Goal: Task Accomplishment & Management: Manage account settings

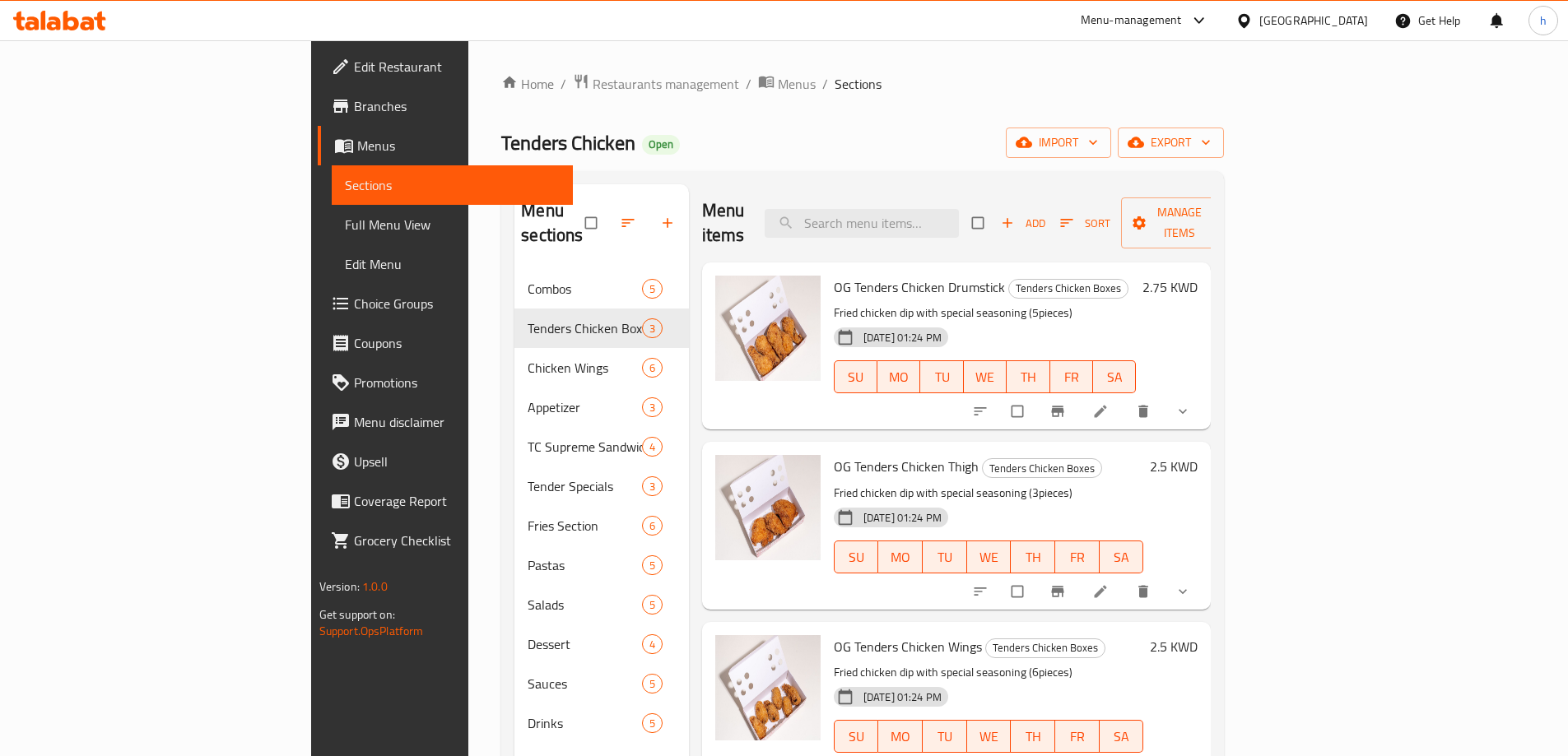
click at [1338, 30] on div "[GEOGRAPHIC_DATA]" at bounding box center [1301, 21] width 159 height 40
click at [1334, 12] on div "[GEOGRAPHIC_DATA]" at bounding box center [1313, 20] width 108 height 18
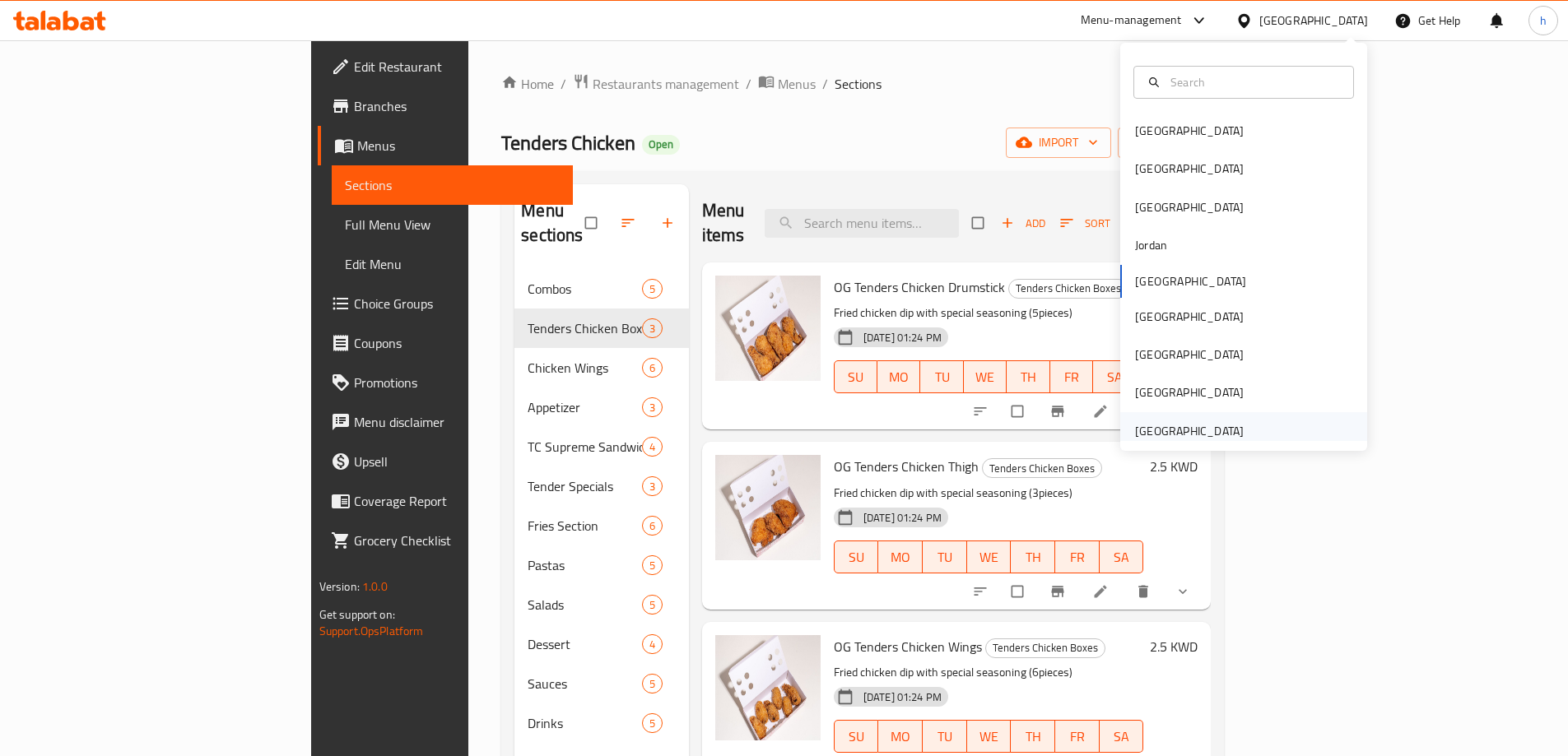
click at [1197, 428] on div "[GEOGRAPHIC_DATA]" at bounding box center [1189, 431] width 108 height 18
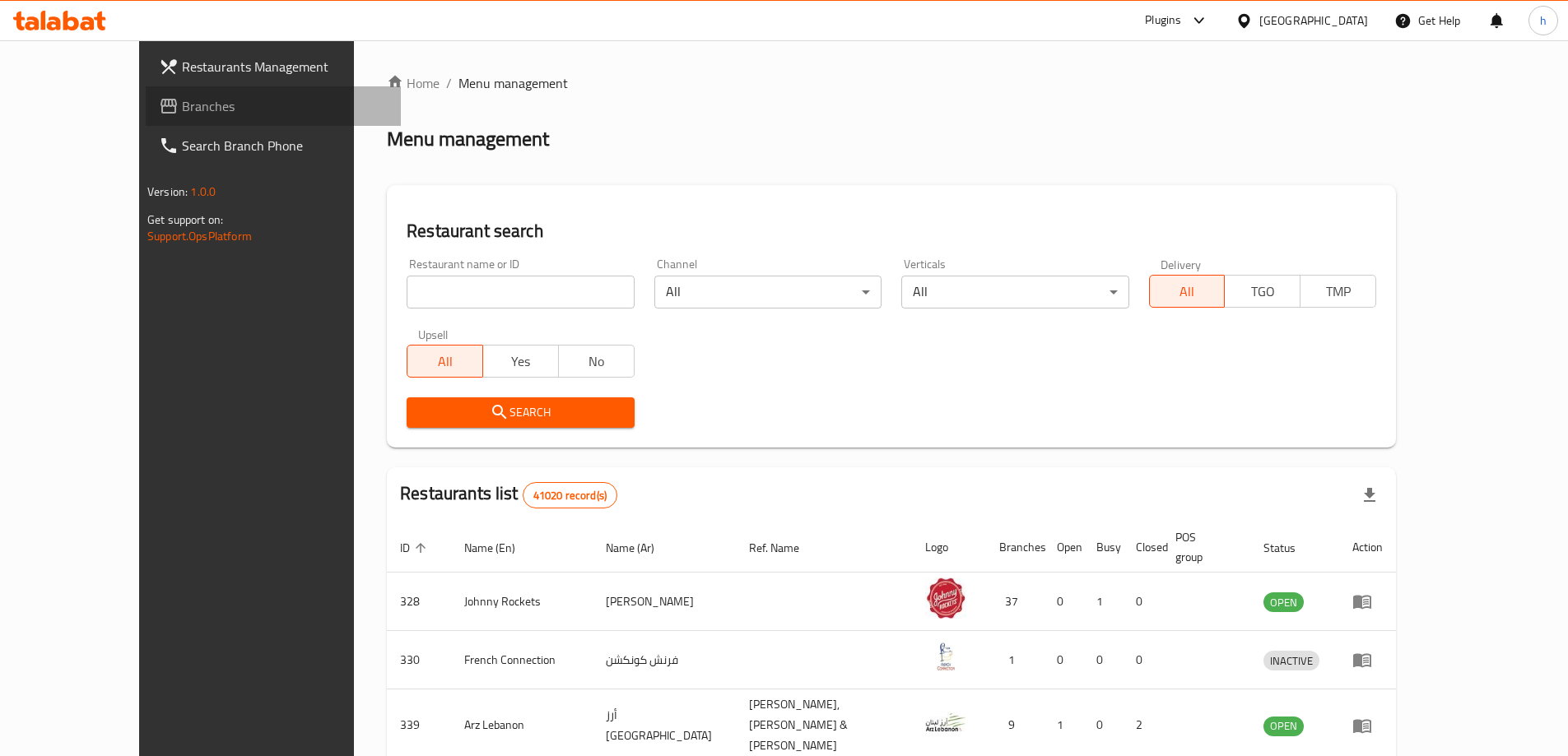
click at [182, 107] on span "Branches" at bounding box center [284, 106] width 206 height 20
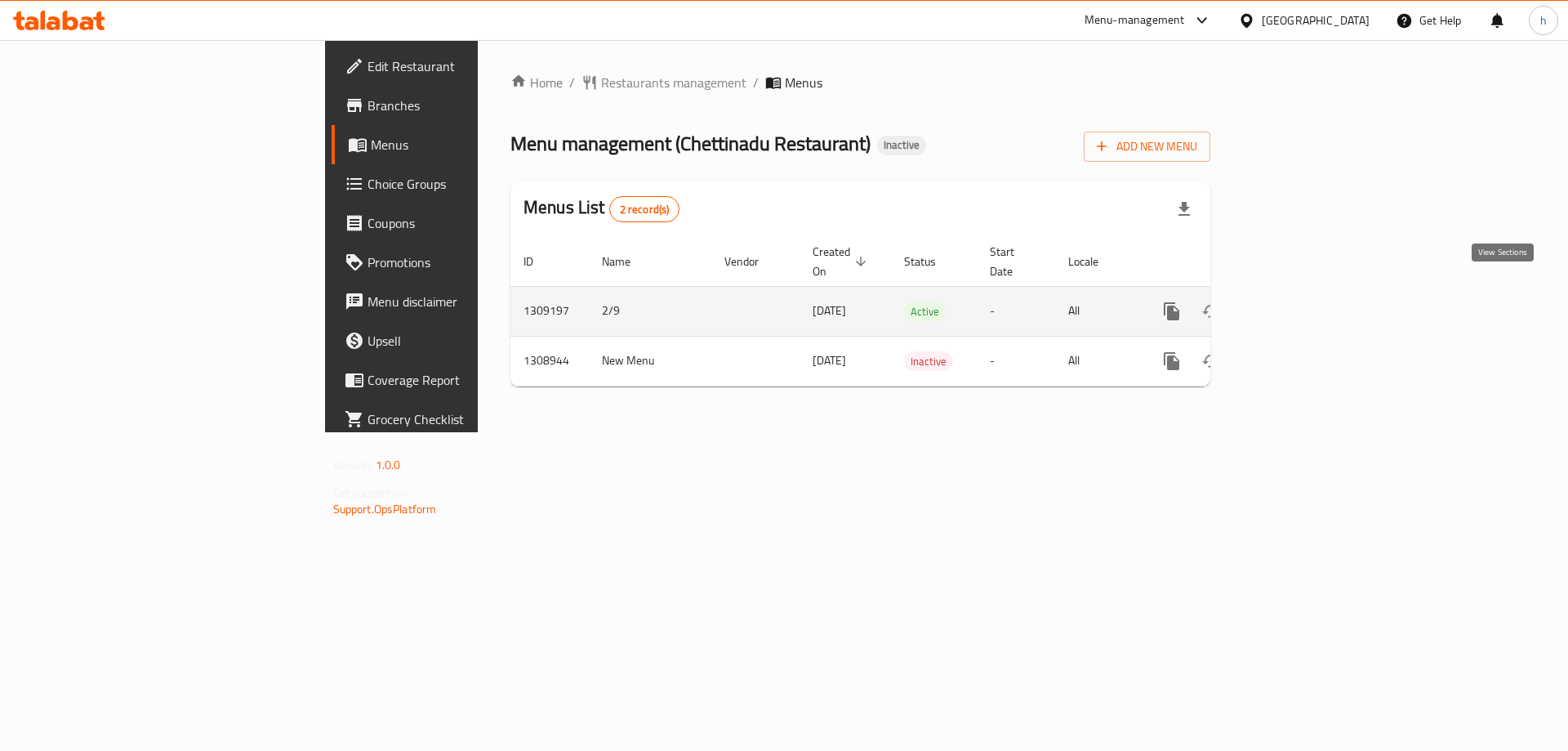
click at [1300, 301] on icon "enhanced table" at bounding box center [1289, 311] width 20 height 20
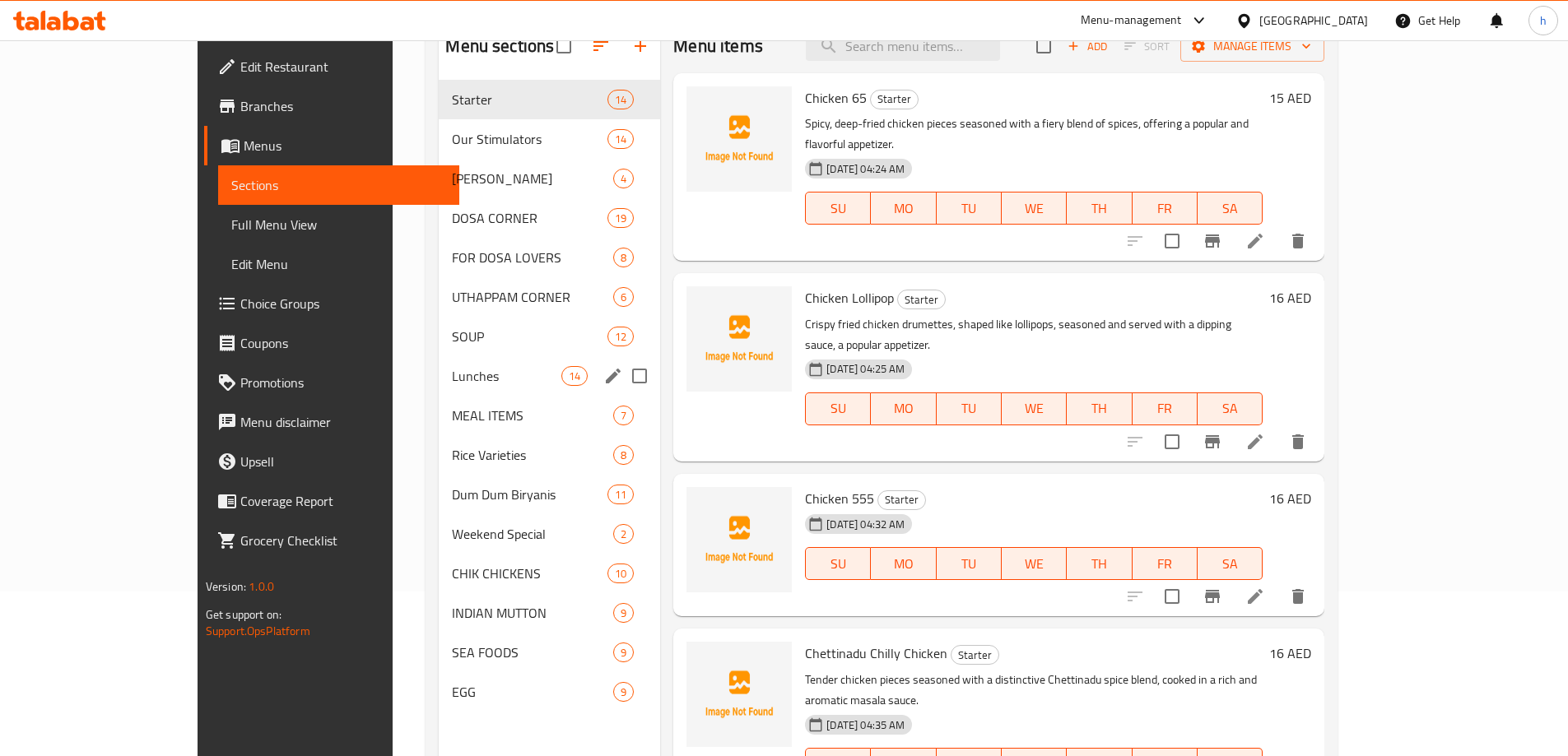
scroll to position [230, 0]
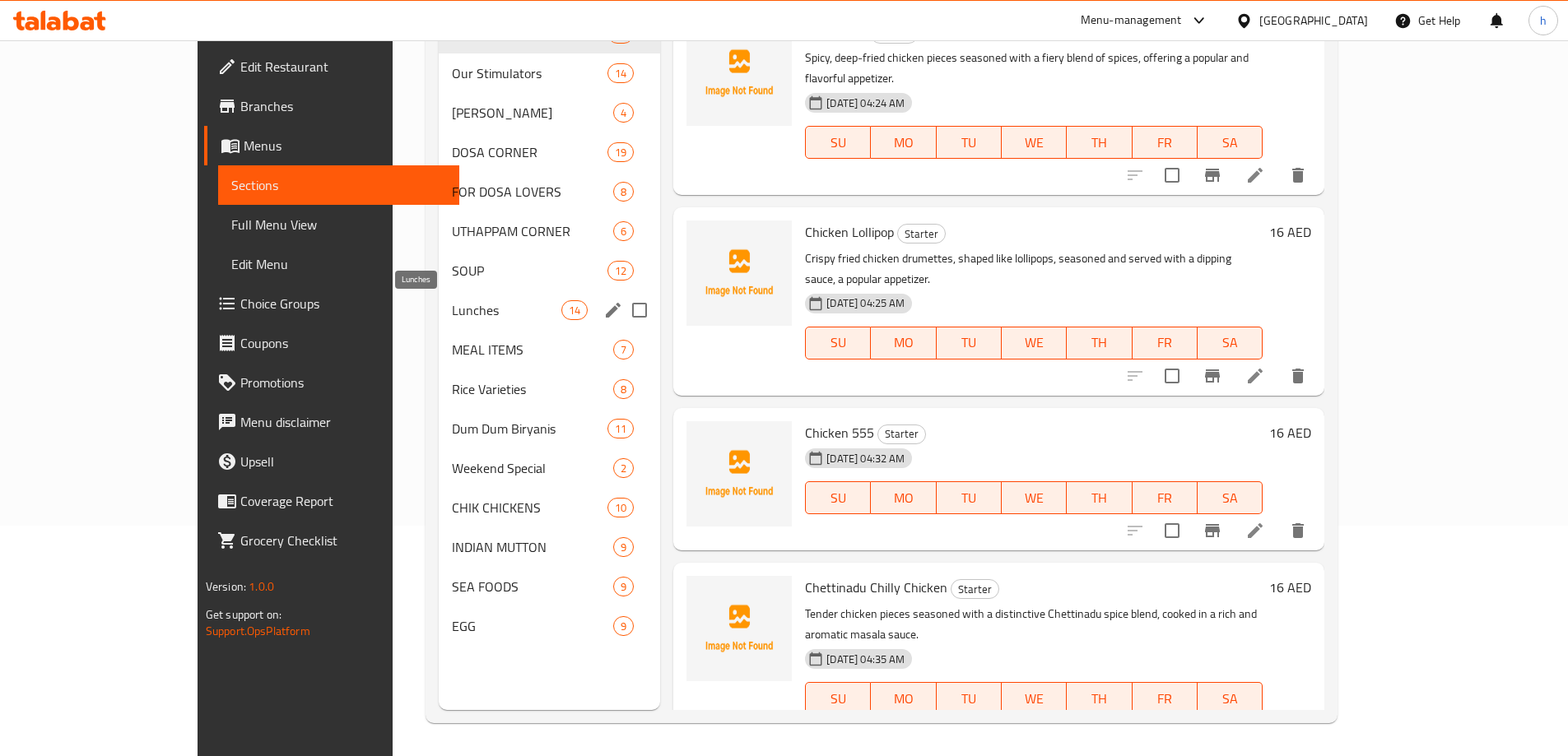
click at [452, 307] on span "Lunches" at bounding box center [506, 310] width 109 height 20
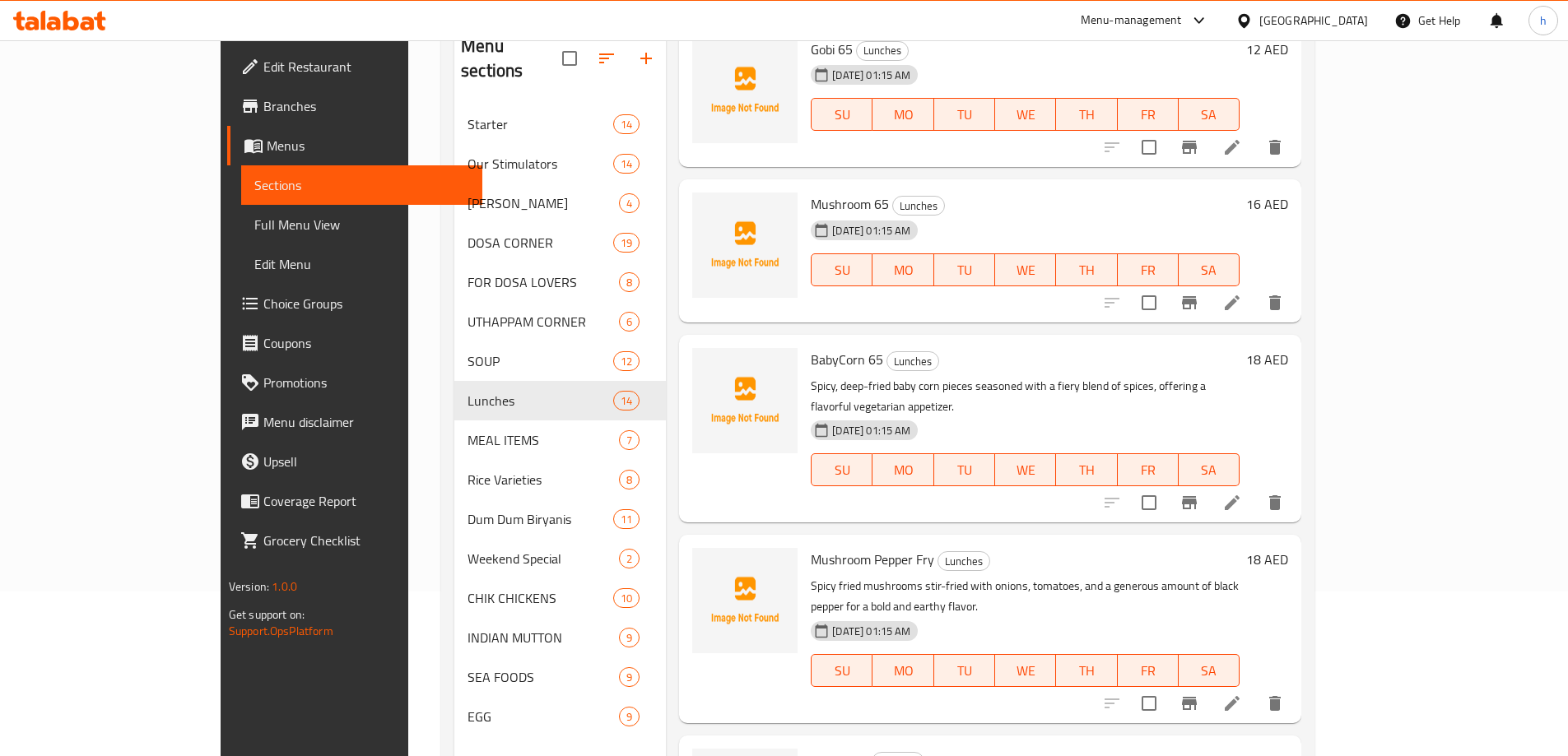
scroll to position [230, 0]
